Goal: Task Accomplishment & Management: Use online tool/utility

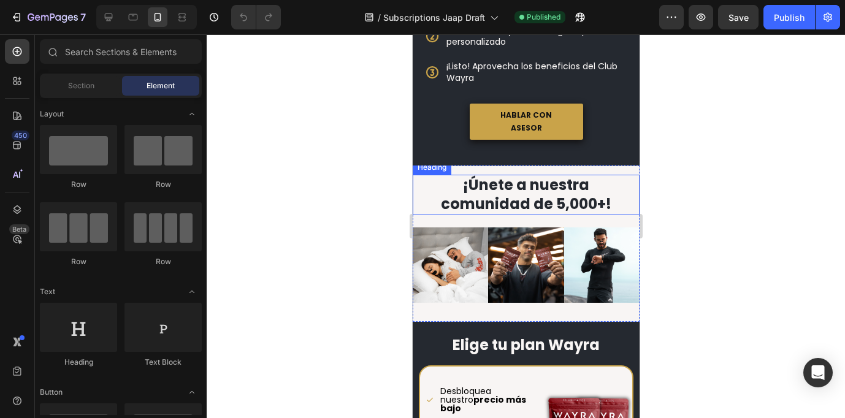
scroll to position [491, 0]
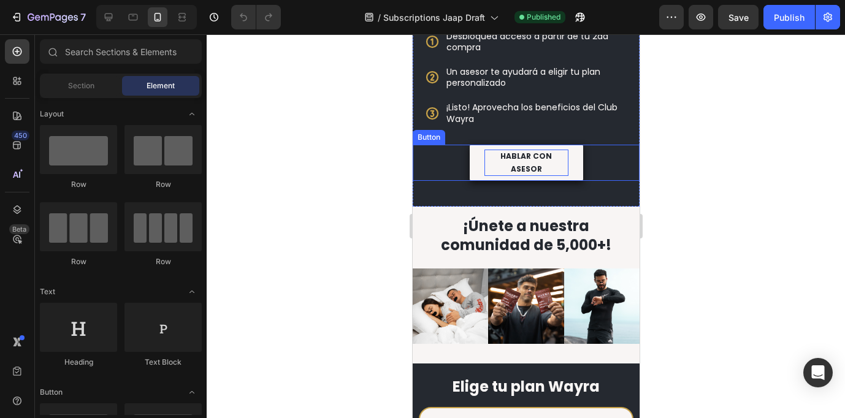
click at [554, 152] on p "HABLAR CON ASESOR" at bounding box center [526, 163] width 84 height 26
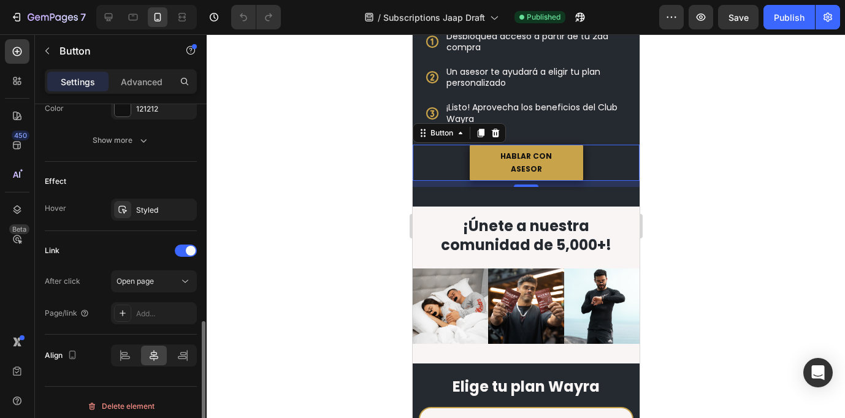
scroll to position [594, 0]
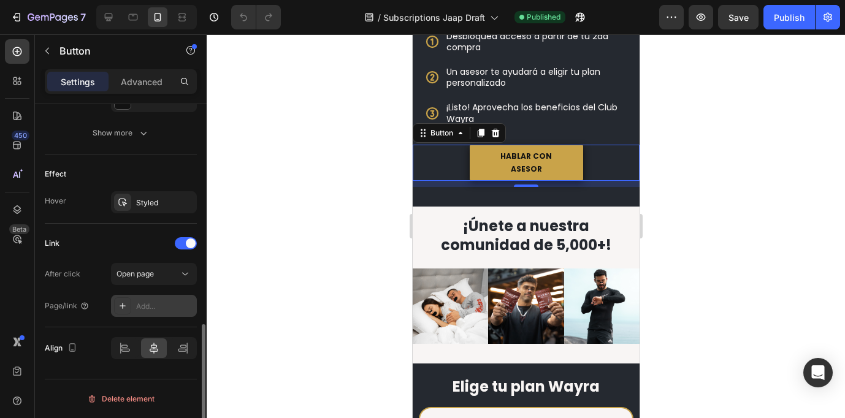
click at [153, 302] on div "Add..." at bounding box center [165, 306] width 58 height 11
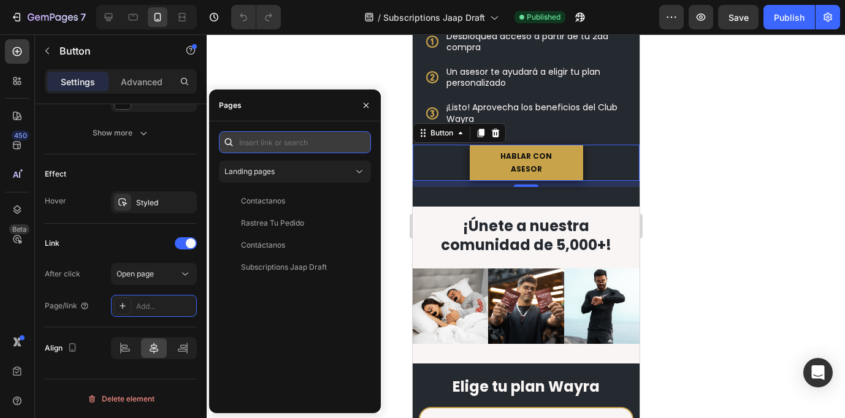
click at [291, 147] on input "text" at bounding box center [295, 142] width 152 height 22
paste input "https://wa.me/51954703144?text=Hola%2C%20quiero%20unirme%20al%20Club%20Wayra"
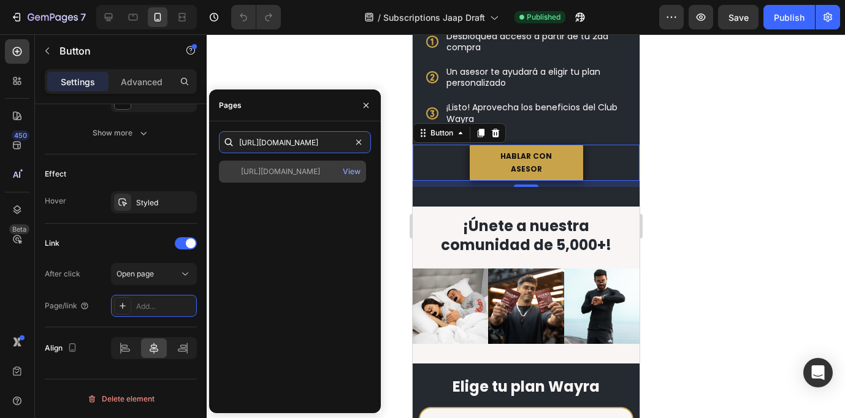
type input "https://wa.me/51954703144?text=Hola%2C%20quiero%20unirme%20al%20Club%20Wayra"
click at [298, 177] on div "https://wa.me/51954703144?text=Hola%2C%20quiero%20unirme%20al%20Club%20Wayra" at bounding box center [280, 171] width 79 height 11
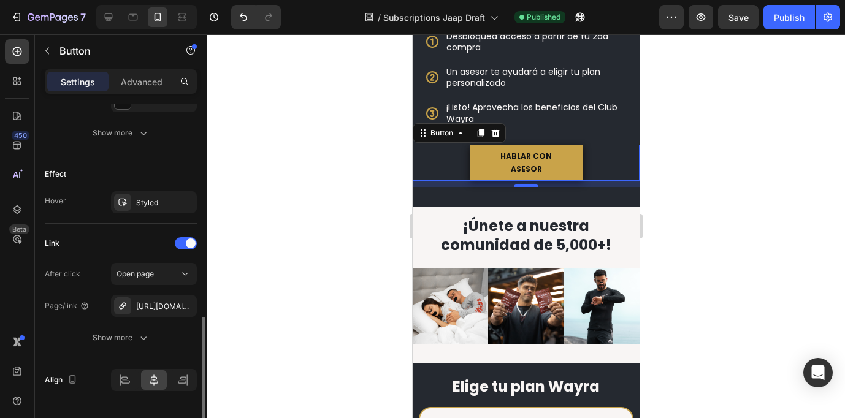
click at [92, 251] on div "Link" at bounding box center [121, 243] width 152 height 20
click at [127, 272] on span "Open page" at bounding box center [134, 273] width 37 height 9
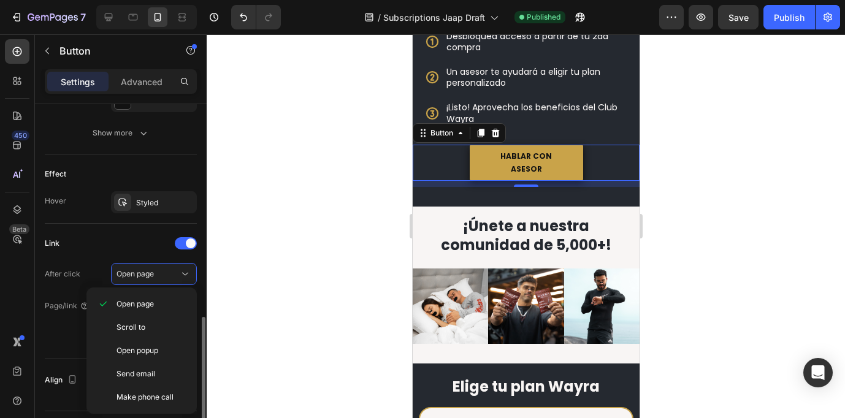
click at [94, 254] on div "Link After click Open page Page/link https://wa.me/51954703144?text=Hola%2C%20q…" at bounding box center [121, 290] width 152 height 115
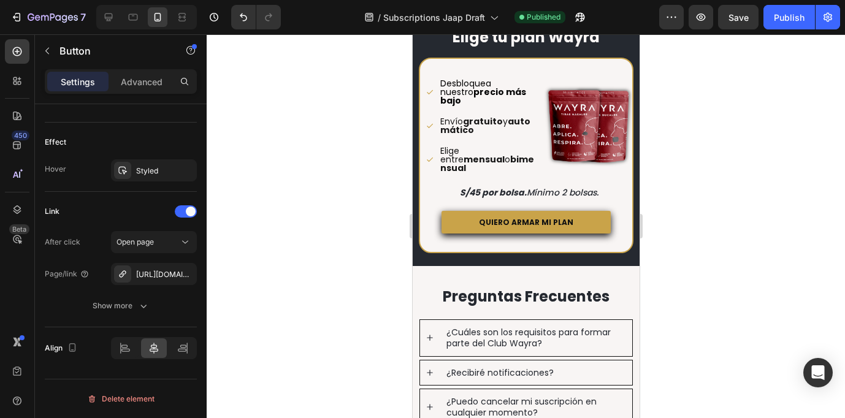
scroll to position [829, 0]
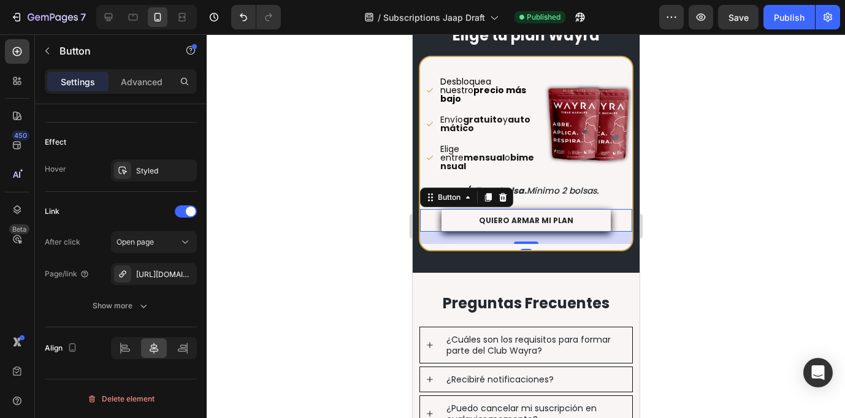
click at [587, 209] on button "QUIERO ARMAR MI PLAN" at bounding box center [526, 220] width 170 height 23
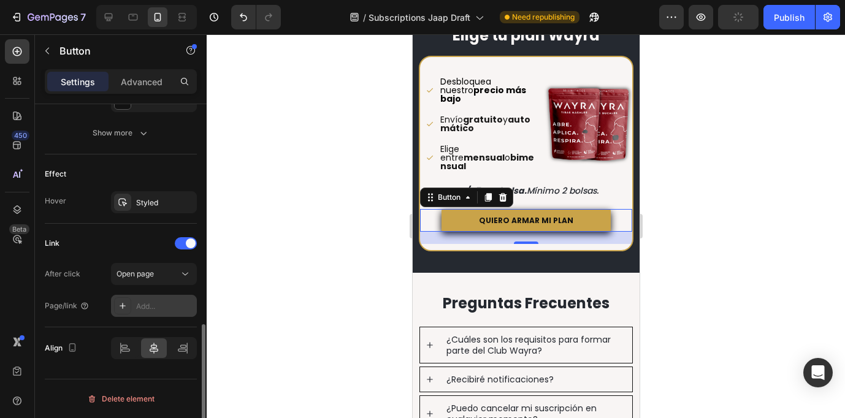
click at [164, 303] on div "Add..." at bounding box center [165, 306] width 58 height 11
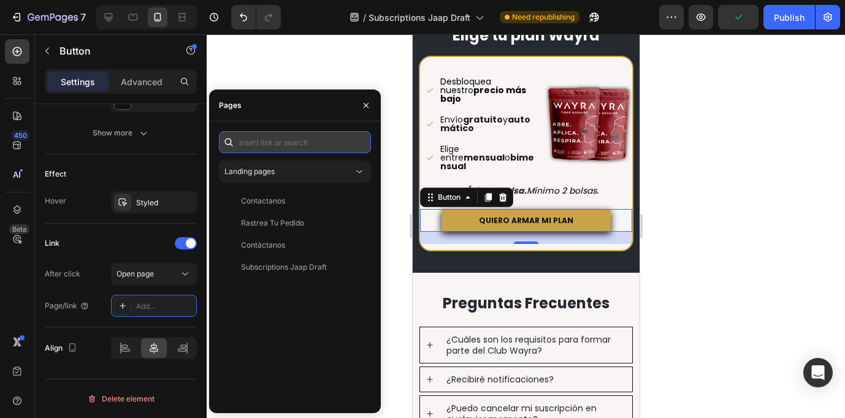
click at [297, 148] on input "text" at bounding box center [295, 142] width 152 height 22
paste input "https://wa.me/51954703144?text=Hola%2C%20quiero%20unirme%20al%20Club%20Wayra"
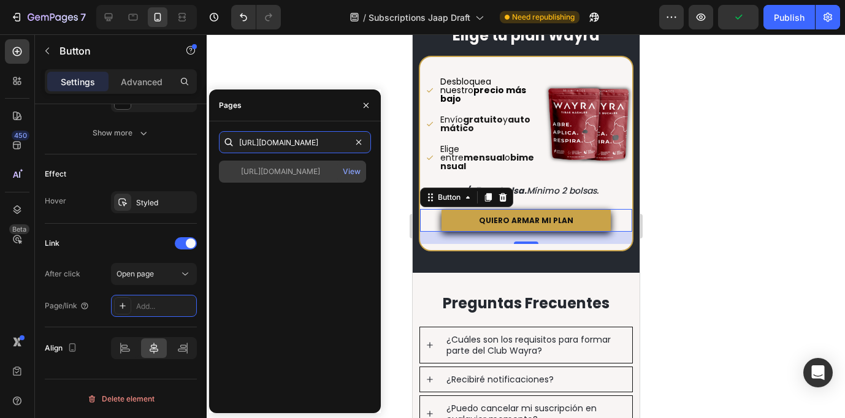
type input "https://wa.me/51954703144?text=Hola%2C%20quiero%20unirme%20al%20Club%20Wayra"
click at [288, 168] on div "https://wa.me/51954703144?text=Hola%2C%20quiero%20unirme%20al%20Club%20Wayra" at bounding box center [280, 171] width 79 height 11
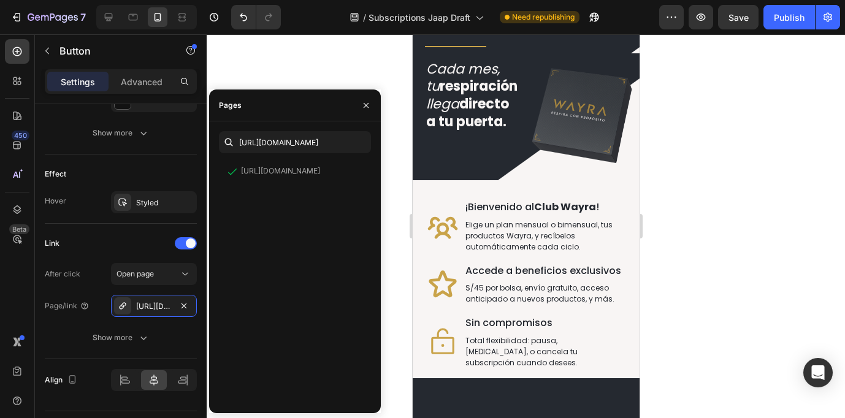
scroll to position [0, 0]
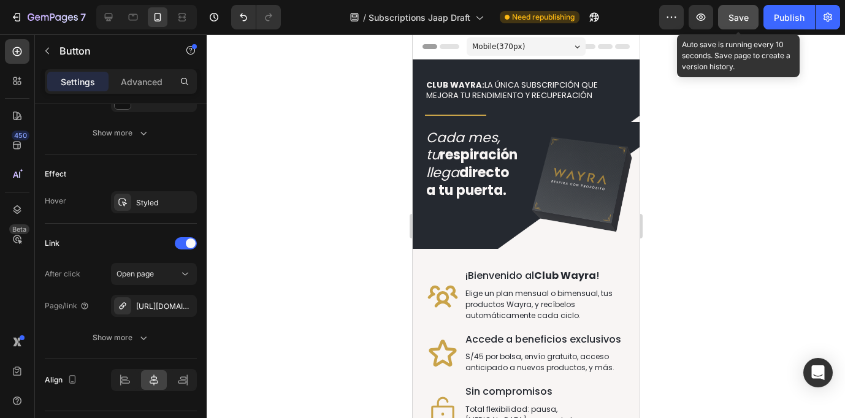
click at [745, 17] on span "Save" at bounding box center [738, 17] width 20 height 10
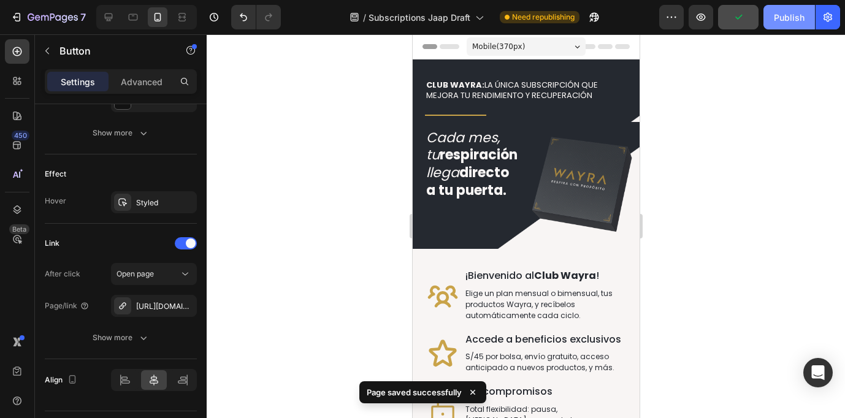
click at [788, 20] on div "Publish" at bounding box center [788, 17] width 31 height 13
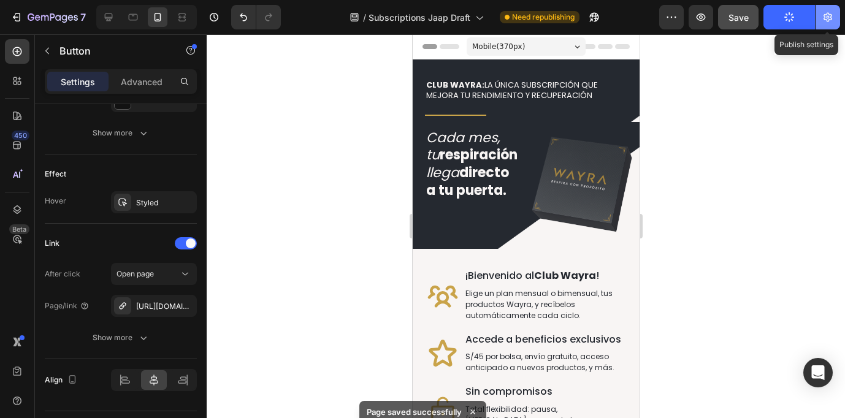
click at [818, 20] on button "button" at bounding box center [827, 17] width 25 height 25
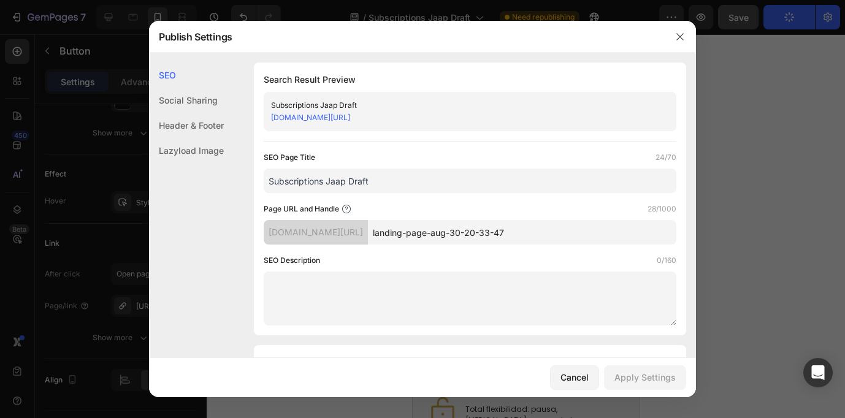
click at [488, 237] on input "landing-page-aug-30-20-33-47" at bounding box center [522, 232] width 308 height 25
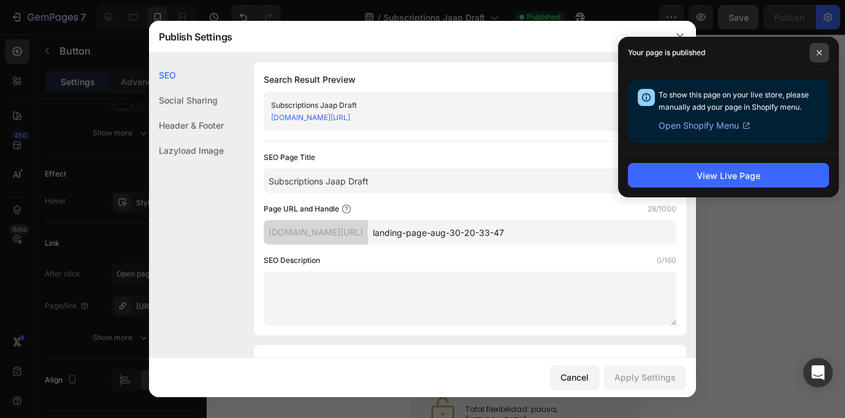
click at [818, 53] on icon at bounding box center [819, 53] width 6 height 6
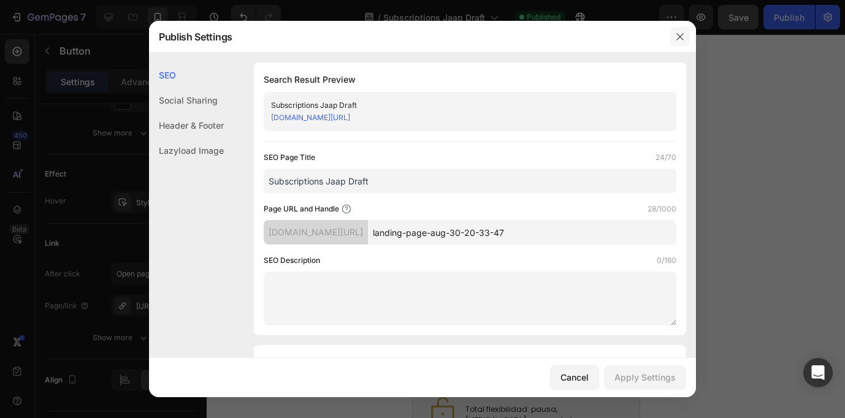
click at [678, 36] on icon "button" at bounding box center [679, 36] width 7 height 7
